Goal: Information Seeking & Learning: Learn about a topic

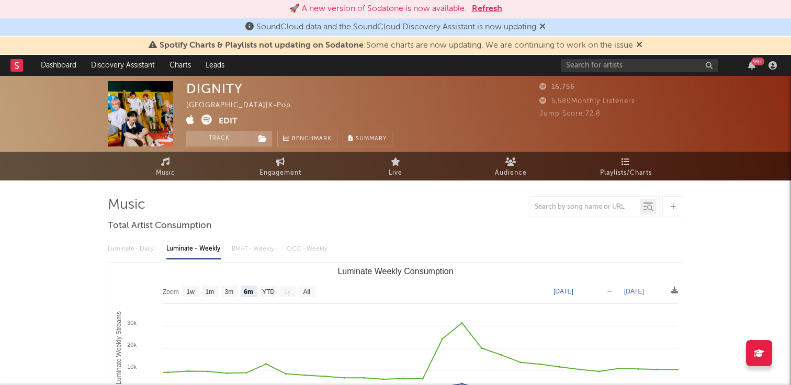
select select "6m"
click at [588, 72] on div "99 +" at bounding box center [671, 65] width 220 height 21
click at [588, 71] on input "text" at bounding box center [639, 65] width 157 height 13
type input "knave"
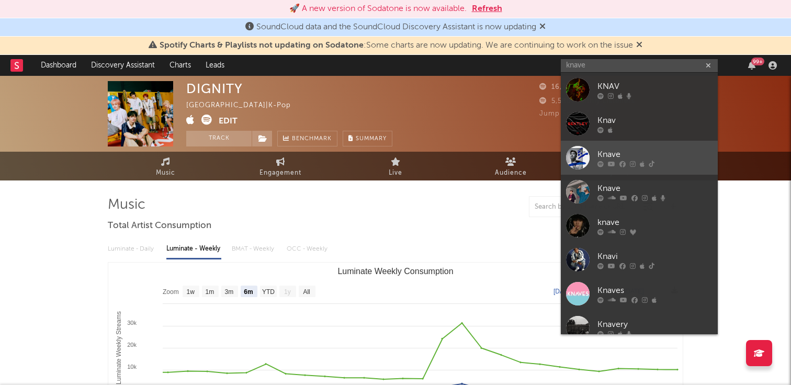
click at [577, 158] on div at bounding box center [578, 158] width 24 height 24
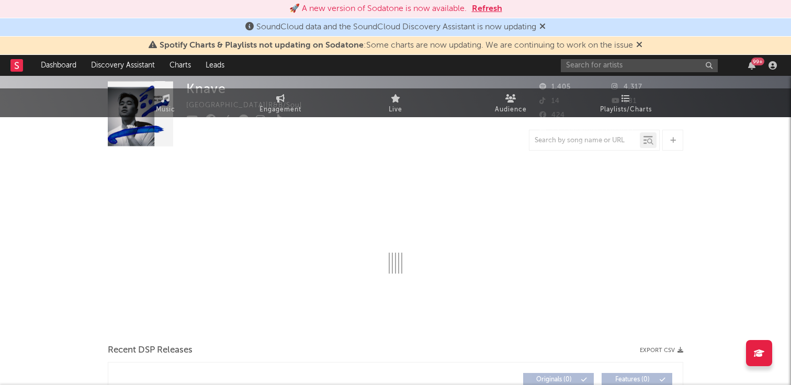
select select "6m"
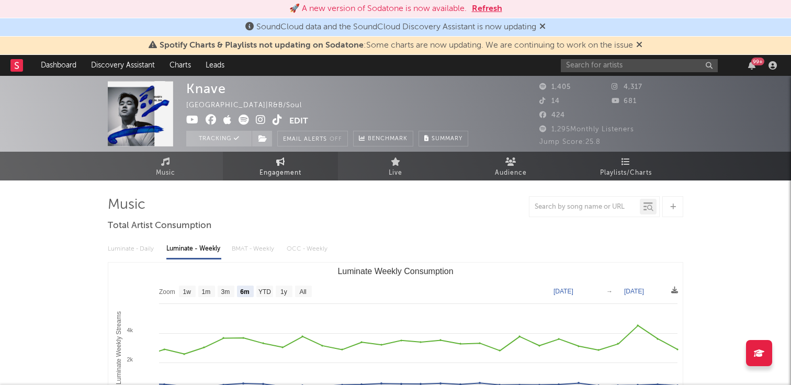
click at [297, 163] on link "Engagement" at bounding box center [280, 166] width 115 height 29
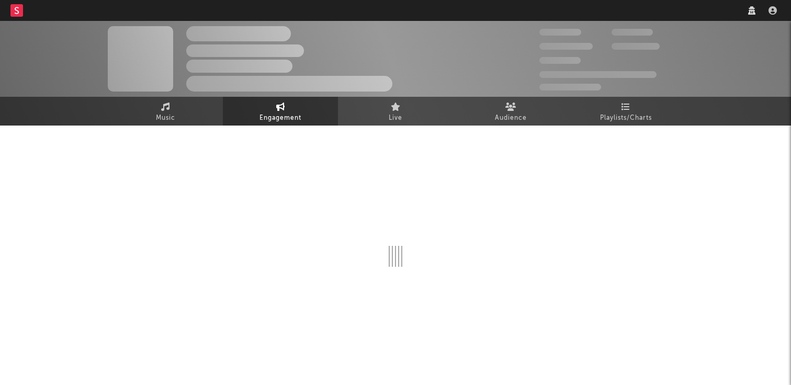
select select "1w"
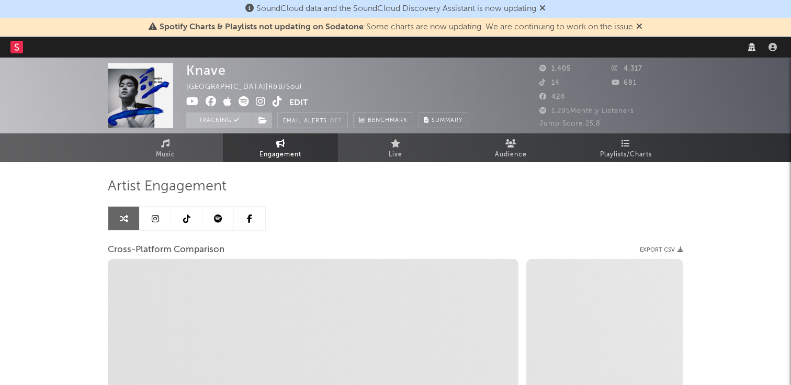
select select "1m"
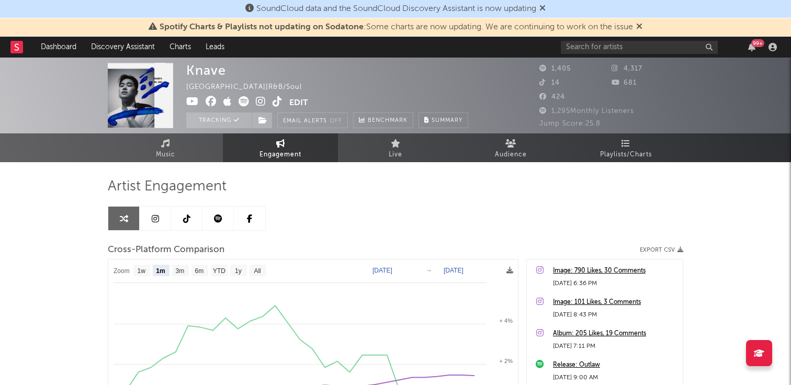
click at [651, 194] on div "Artist Engagement" at bounding box center [395, 187] width 575 height 18
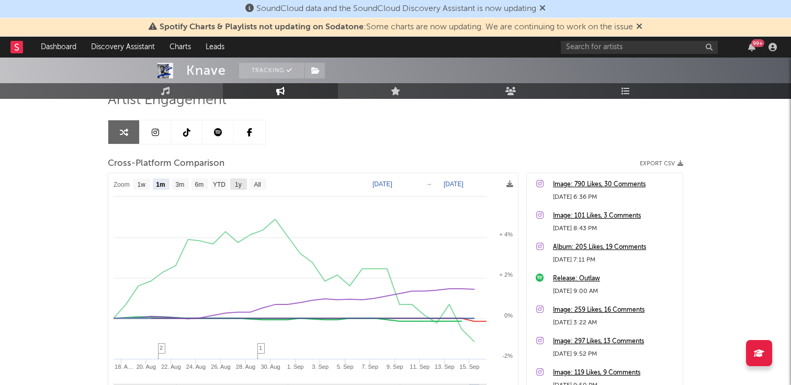
click at [236, 183] on text "1y" at bounding box center [238, 184] width 7 height 7
select select "1y"
type input "[DATE]"
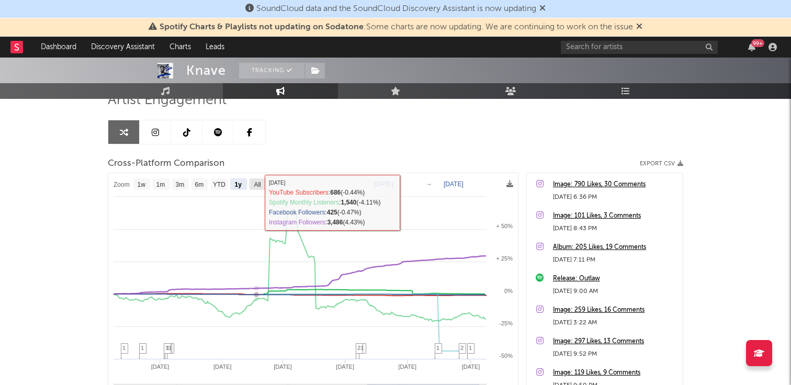
click at [258, 184] on text "All" at bounding box center [257, 184] width 7 height 7
select select "All"
type input "[DATE]"
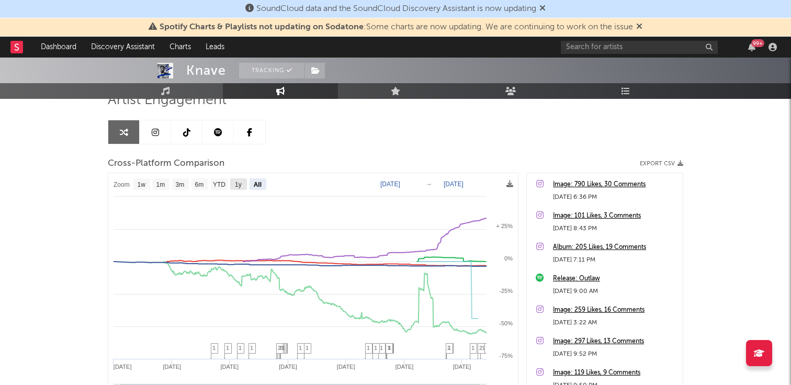
click at [240, 186] on text "1y" at bounding box center [238, 184] width 7 height 7
select select "1y"
type input "[DATE]"
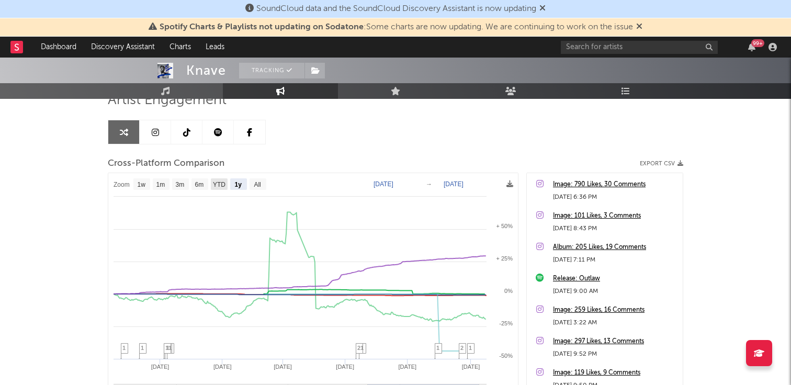
click at [220, 186] on text "YTD" at bounding box center [219, 184] width 13 height 7
select select "YTD"
type input "[DATE]"
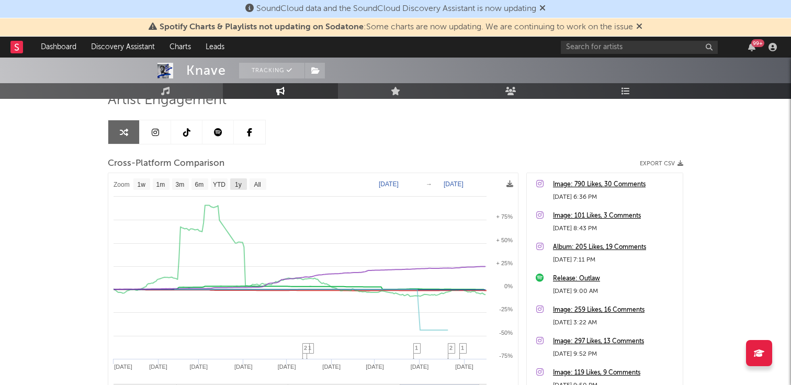
click at [239, 184] on text "1y" at bounding box center [238, 184] width 7 height 7
select select "1y"
type input "[DATE]"
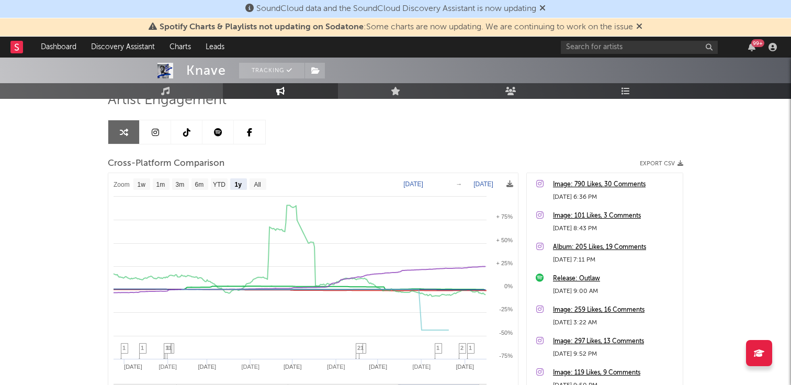
select select "1y"
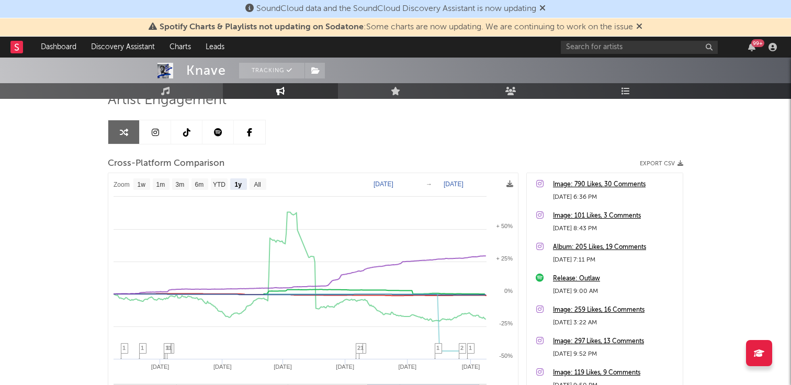
click at [642, 25] on icon at bounding box center [639, 26] width 6 height 8
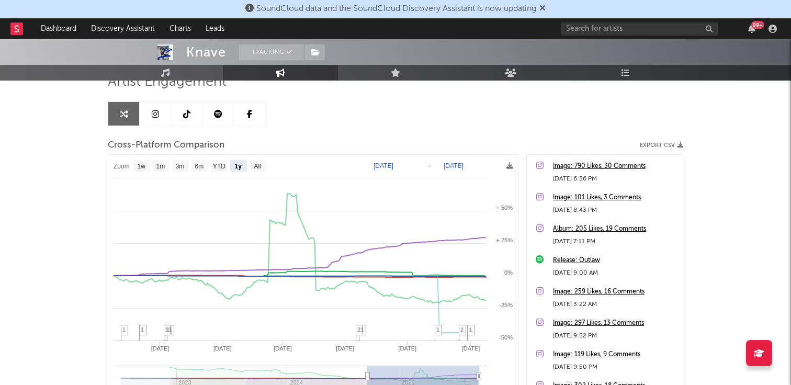
click at [546, 7] on icon at bounding box center [542, 8] width 6 height 8
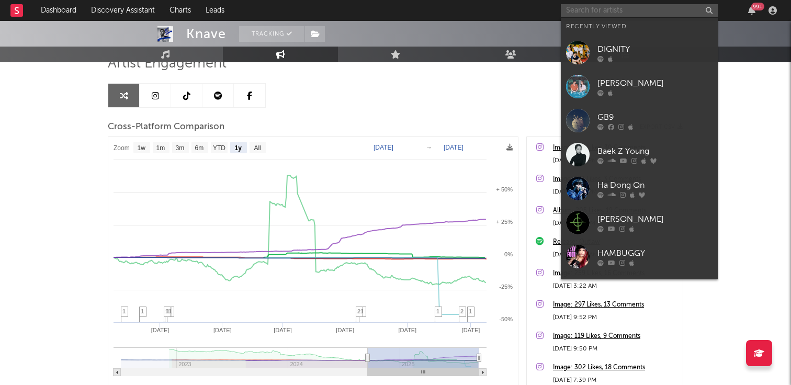
click at [584, 7] on input "text" at bounding box center [639, 10] width 157 height 13
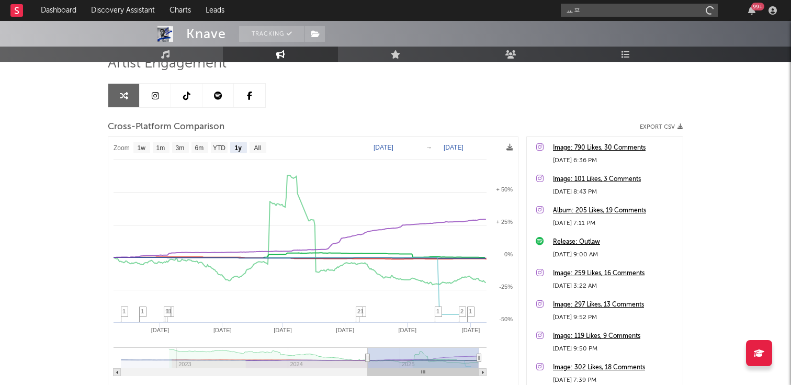
type input "ㅛ"
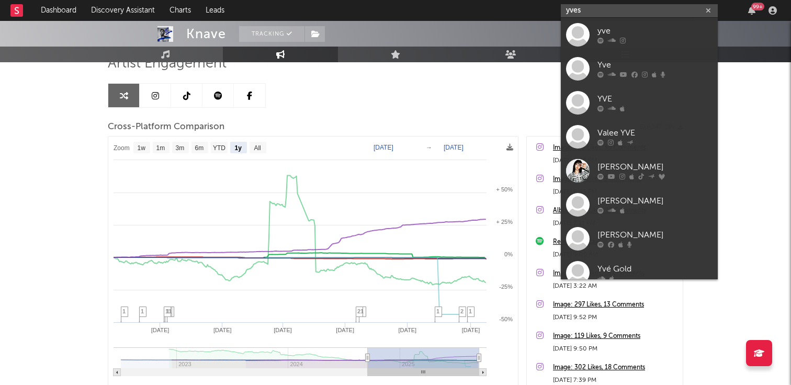
type input "yves"
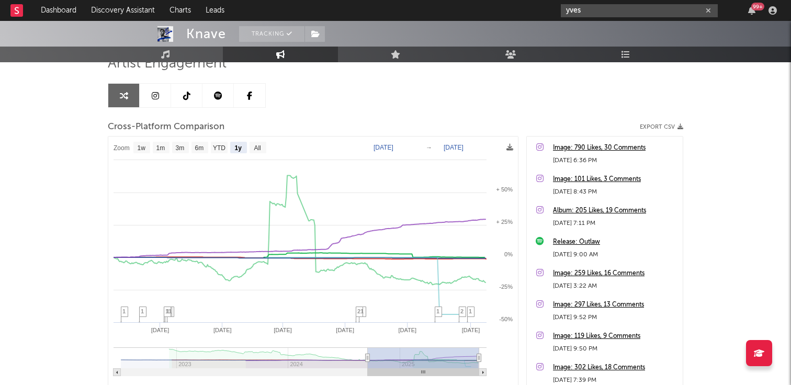
click at [606, 9] on input "yves" at bounding box center [639, 10] width 157 height 13
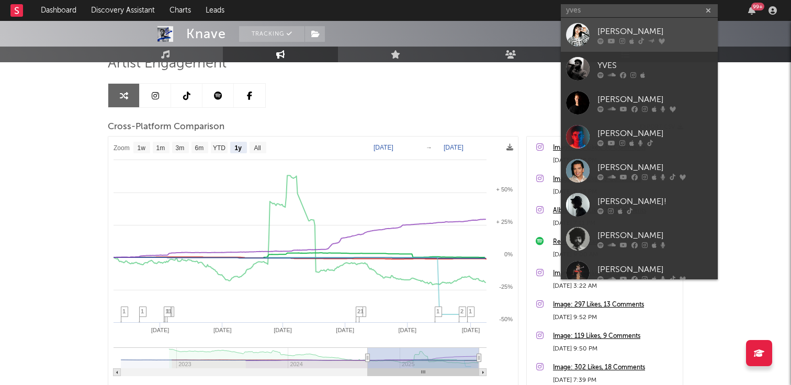
click at [582, 31] on div at bounding box center [578, 35] width 24 height 24
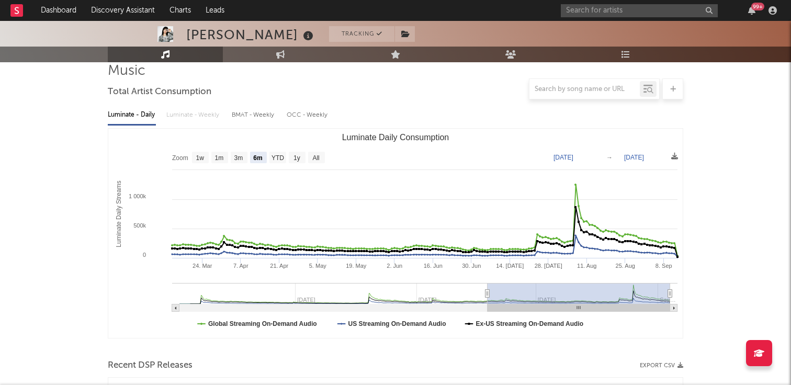
scroll to position [81, 0]
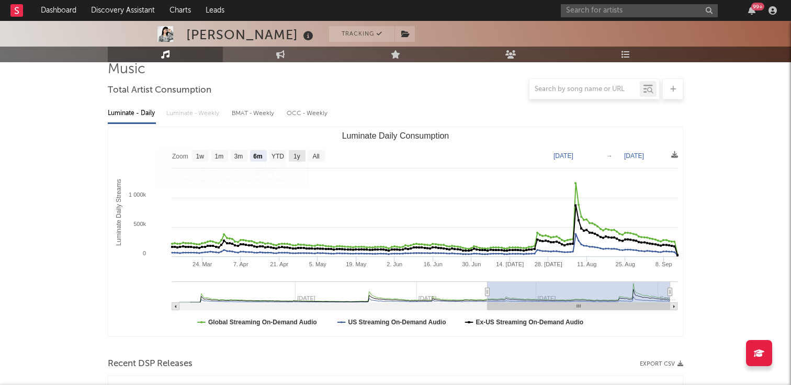
click at [298, 156] on text "1y" at bounding box center [296, 156] width 7 height 7
select select "1y"
type input "[DATE]"
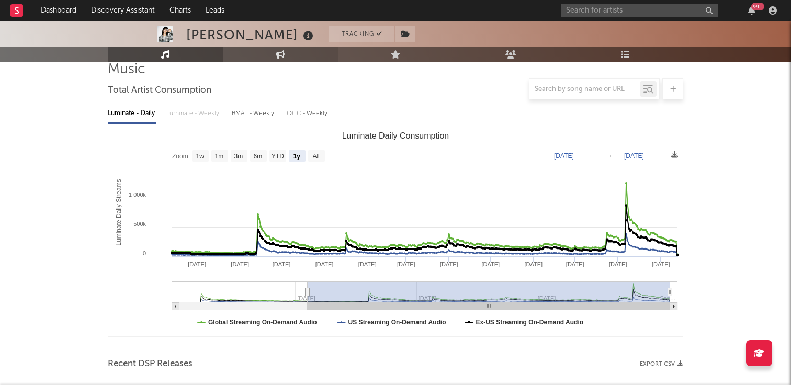
click at [299, 54] on link "Engagement" at bounding box center [280, 55] width 115 height 16
select select "1w"
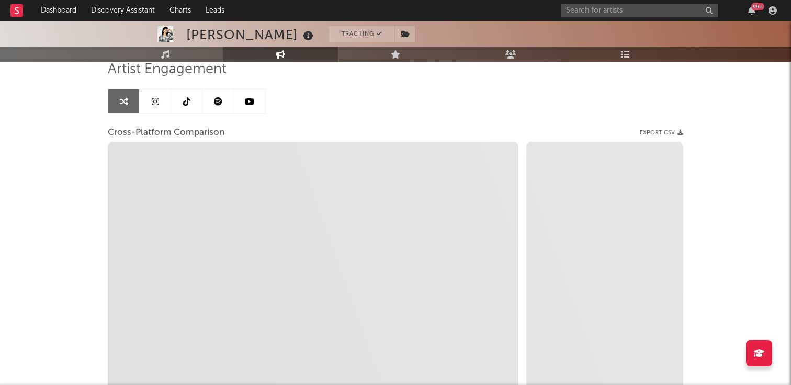
click at [28, 214] on div "Yves Tracking [GEOGRAPHIC_DATA] | K-Pop Edit Tracking Email Alerts Off Benchmar…" at bounding box center [395, 214] width 791 height 549
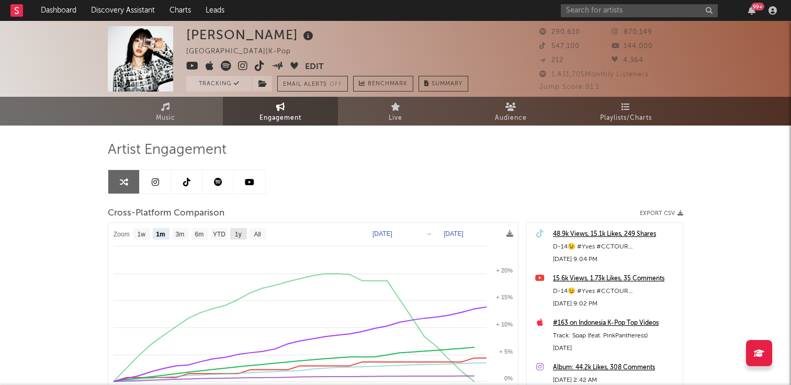
click at [235, 234] on text "1y" at bounding box center [238, 234] width 7 height 7
select select "1y"
type input "[DATE]"
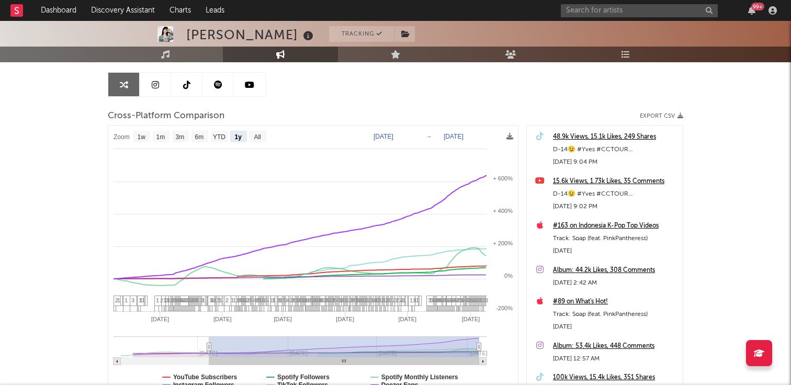
scroll to position [99, 0]
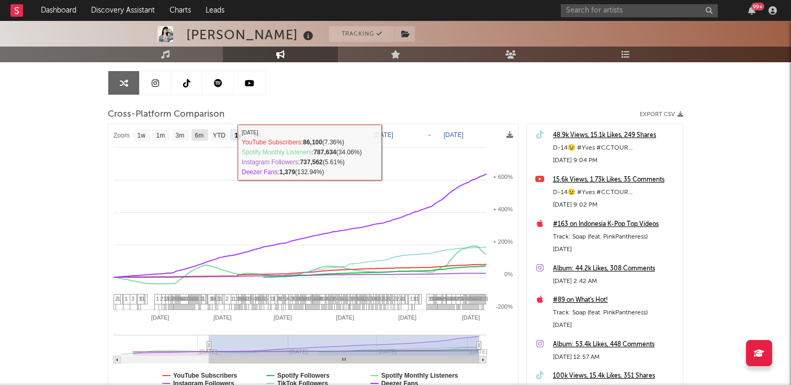
click at [201, 138] on text "6m" at bounding box center [199, 135] width 9 height 7
select select "6m"
type input "[DATE]"
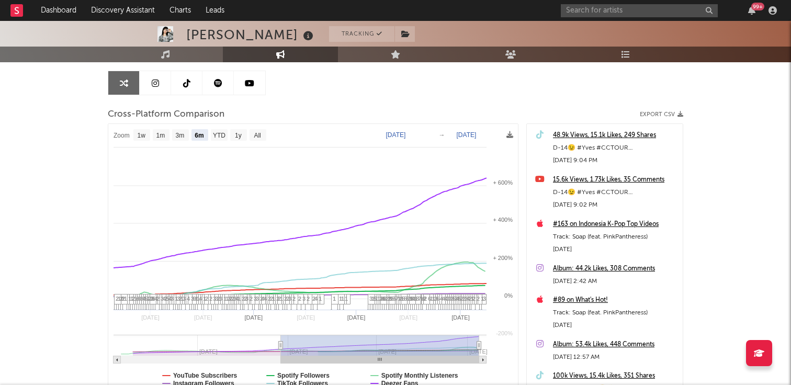
select select "6m"
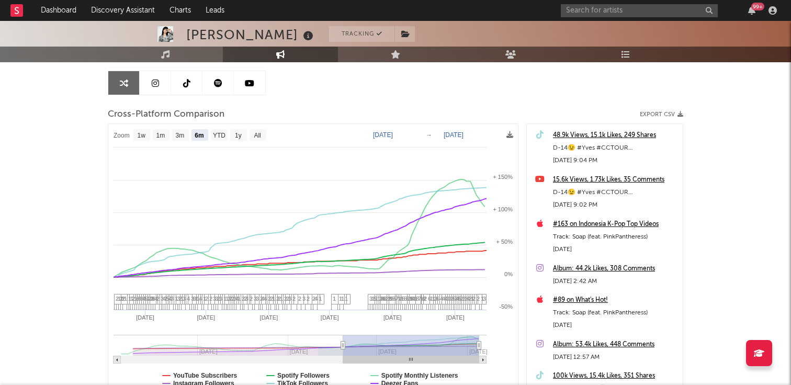
click at [754, 196] on div "Yves Tracking [GEOGRAPHIC_DATA] | K-Pop Edit Tracking Email Alerts Off Benchmar…" at bounding box center [395, 196] width 791 height 549
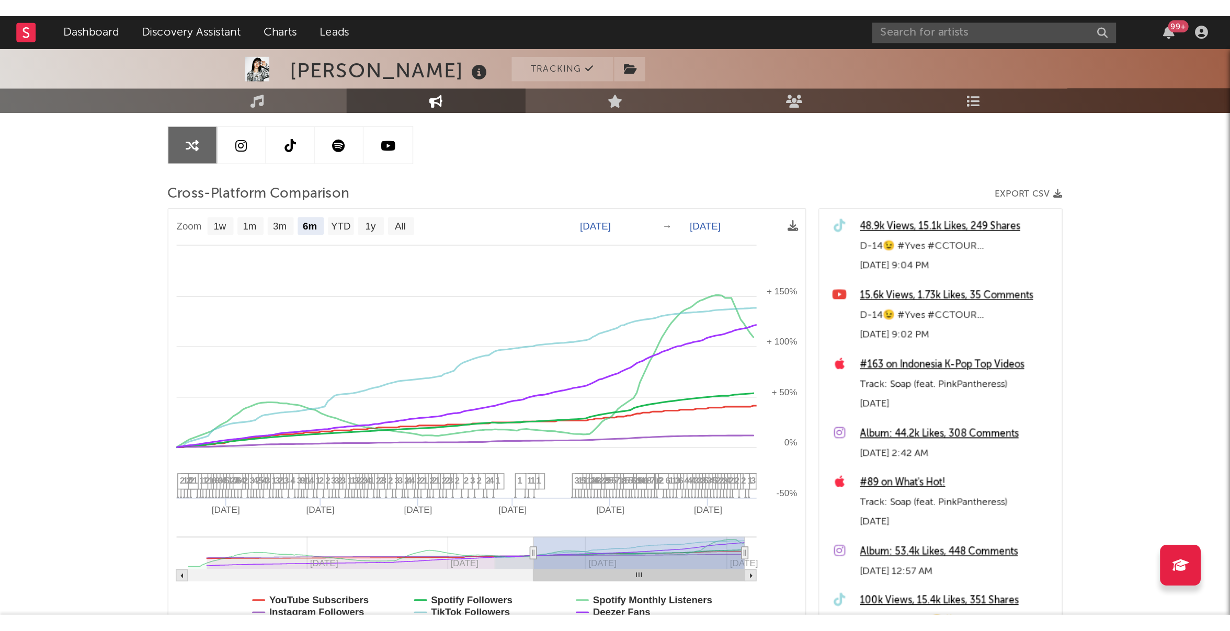
scroll to position [0, 0]
